Goal: Book appointment/travel/reservation

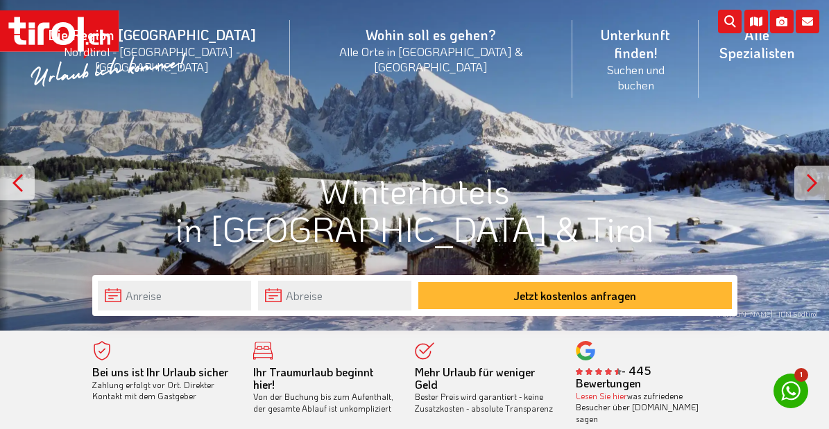
scroll to position [69, 0]
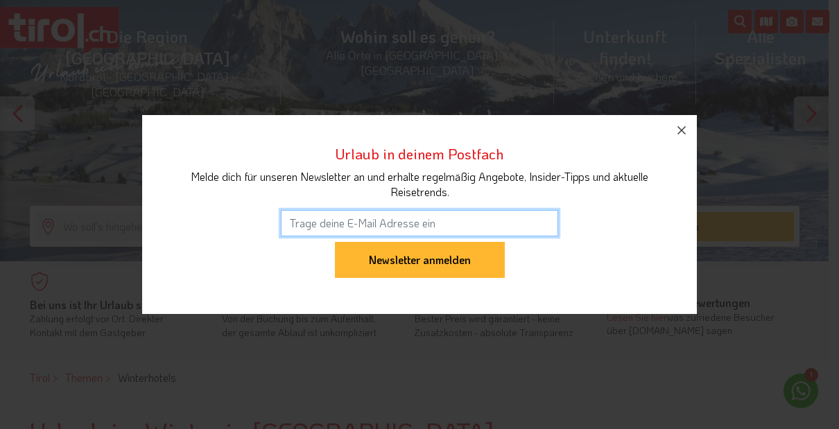
click at [286, 234] on input "email" at bounding box center [419, 223] width 277 height 26
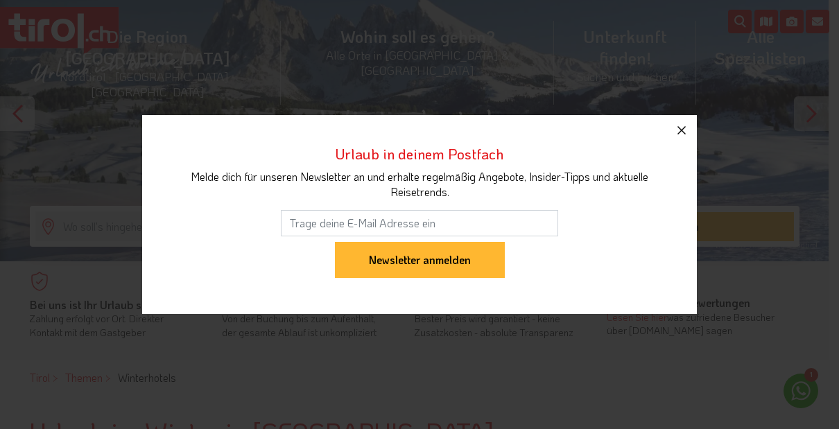
click at [688, 130] on icon "button" at bounding box center [682, 130] width 17 height 17
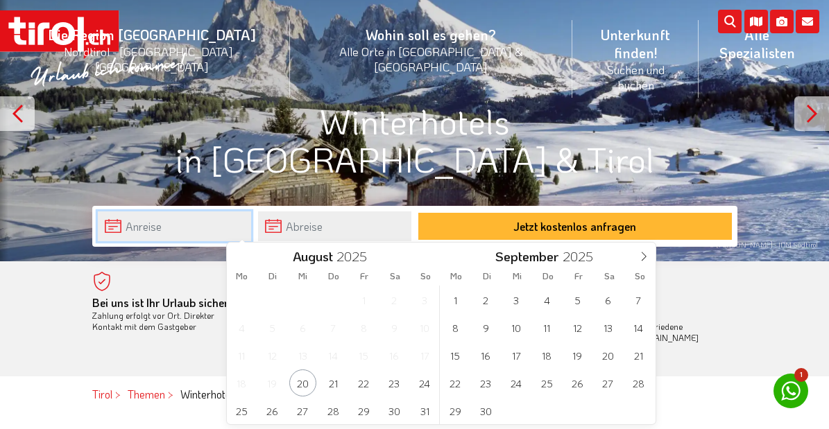
click at [251, 231] on input "text" at bounding box center [174, 227] width 153 height 30
click at [647, 254] on icon at bounding box center [644, 257] width 10 height 10
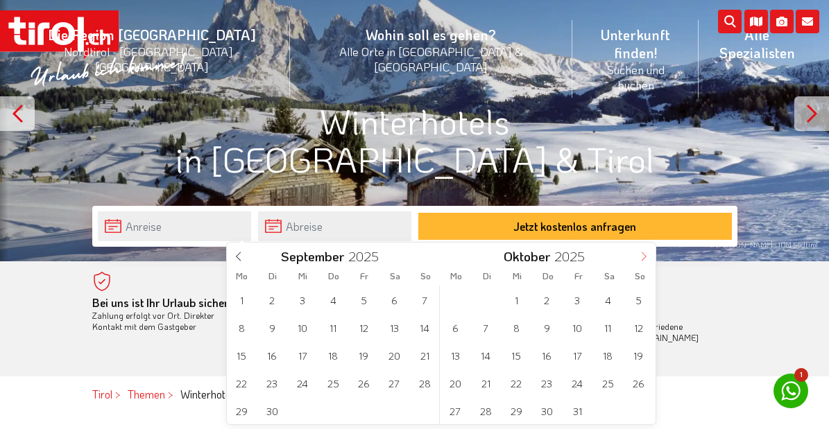
click at [647, 254] on icon at bounding box center [644, 257] width 10 height 10
click at [648, 254] on icon at bounding box center [644, 257] width 10 height 10
type input "2026"
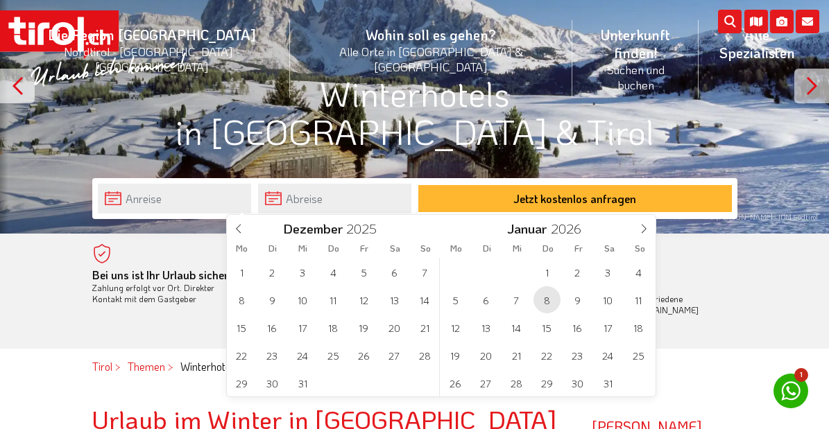
scroll to position [139, 0]
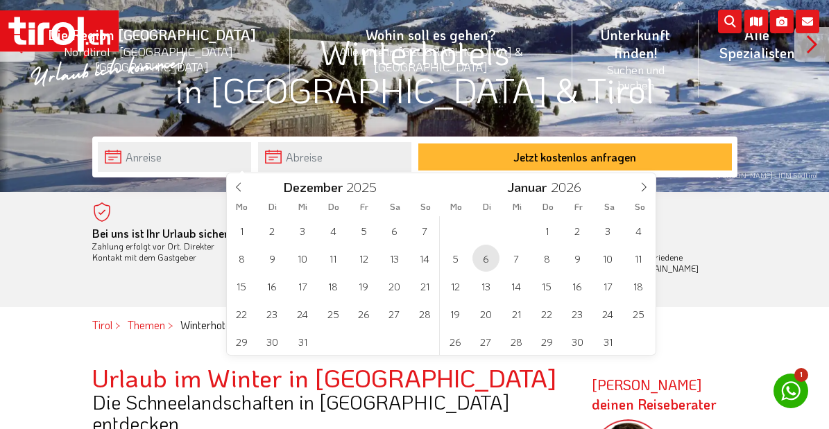
click at [489, 261] on span "6" at bounding box center [485, 258] width 27 height 27
type input "[DATE]"
type input "2026"
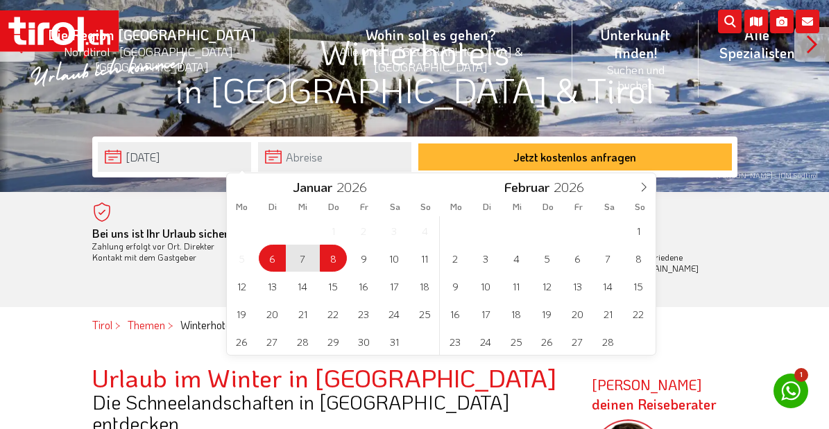
click at [325, 253] on span "8" at bounding box center [333, 258] width 27 height 27
type input "[DATE]"
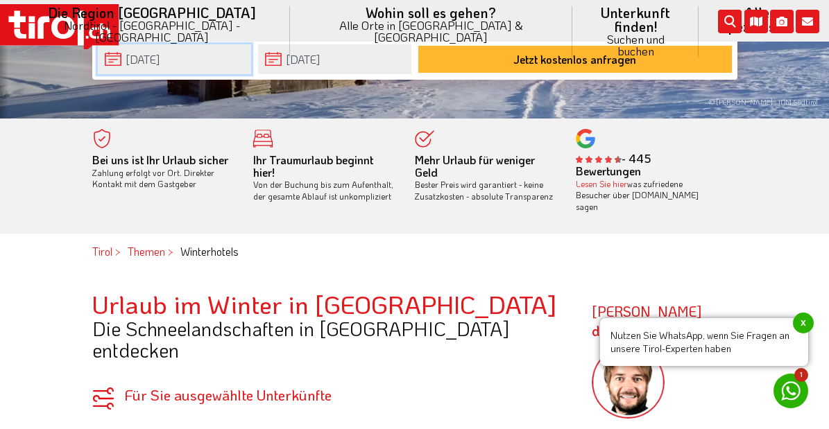
scroll to position [208, 0]
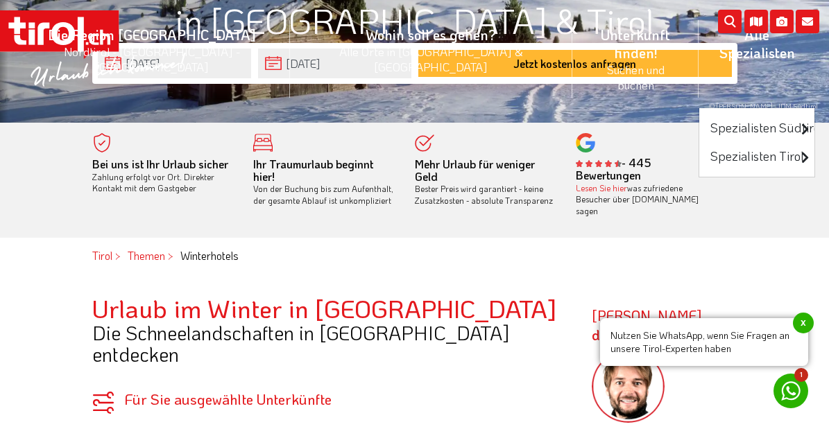
drag, startPoint x: 631, startPoint y: 58, endPoint x: 633, endPoint y: 65, distance: 7.9
click at [699, 58] on li "Alle Spezialisten Spezialisten Südtirol Luxushotels Familienhotels Wellnesshote…" at bounding box center [757, 58] width 117 height 97
click at [699, 64] on li "Alle Spezialisten Spezialisten Südtirol Luxushotels Familienhotels Wellnesshote…" at bounding box center [757, 58] width 117 height 97
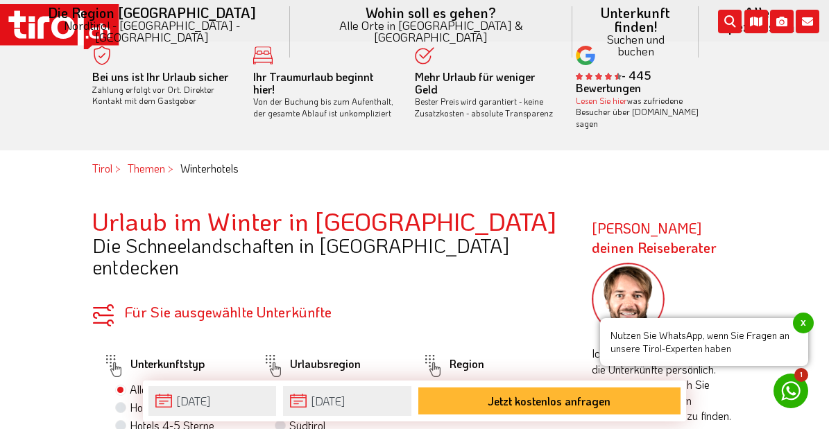
scroll to position [555, 0]
